Goal: Task Accomplishment & Management: Manage account settings

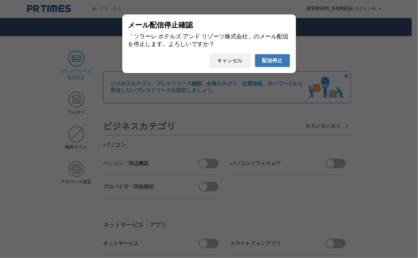
click at [281, 57] on button "配信停止" at bounding box center [272, 60] width 35 height 13
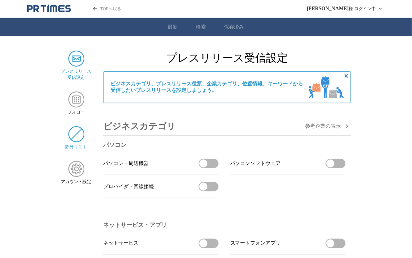
click at [77, 133] on img at bounding box center [76, 134] width 16 height 16
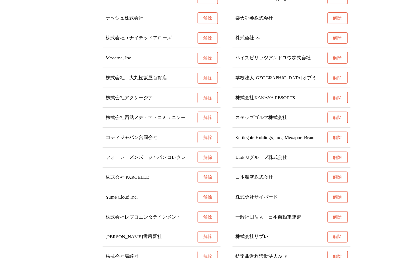
scroll to position [434, 0]
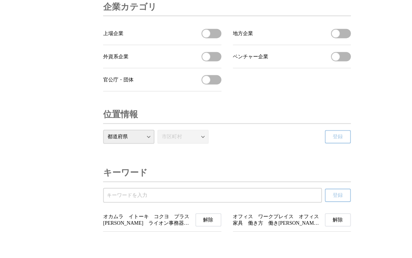
scroll to position [2490, 0]
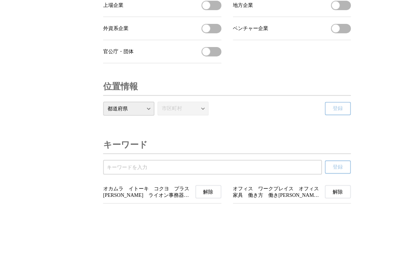
click at [155, 162] on div at bounding box center [212, 167] width 219 height 15
click at [154, 168] on input "受信するキーワードを登録する" at bounding box center [213, 168] width 212 height 8
type input "NECレッドロケッツ川崎"
click at [325, 161] on button "登録" at bounding box center [338, 167] width 26 height 13
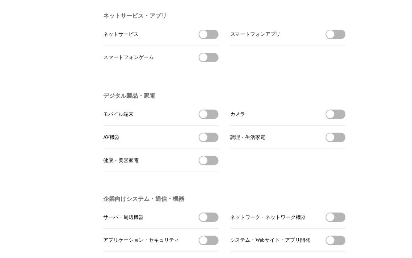
scroll to position [0, 0]
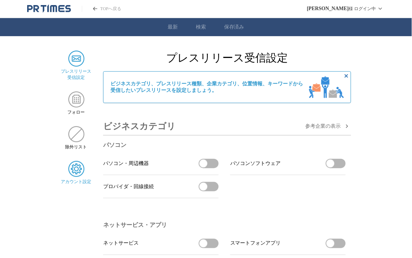
click at [74, 173] on img at bounding box center [76, 169] width 16 height 16
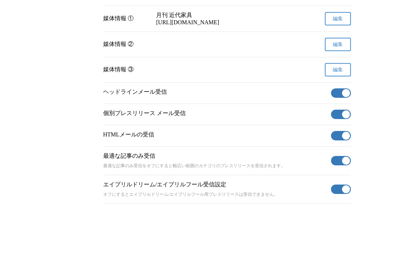
scroll to position [313, 0]
click at [335, 187] on button "有効" at bounding box center [341, 189] width 20 height 9
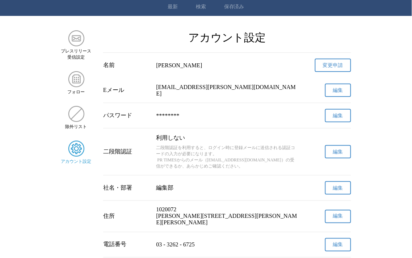
scroll to position [0, 0]
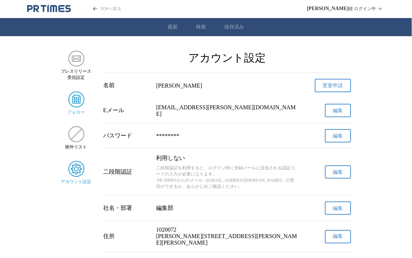
click at [77, 106] on img at bounding box center [76, 100] width 16 height 16
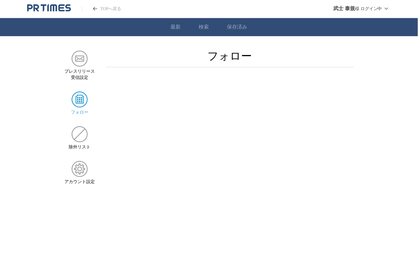
click at [107, 11] on link "TOPへ戻る" at bounding box center [101, 9] width 39 height 6
